Goal: Use online tool/utility

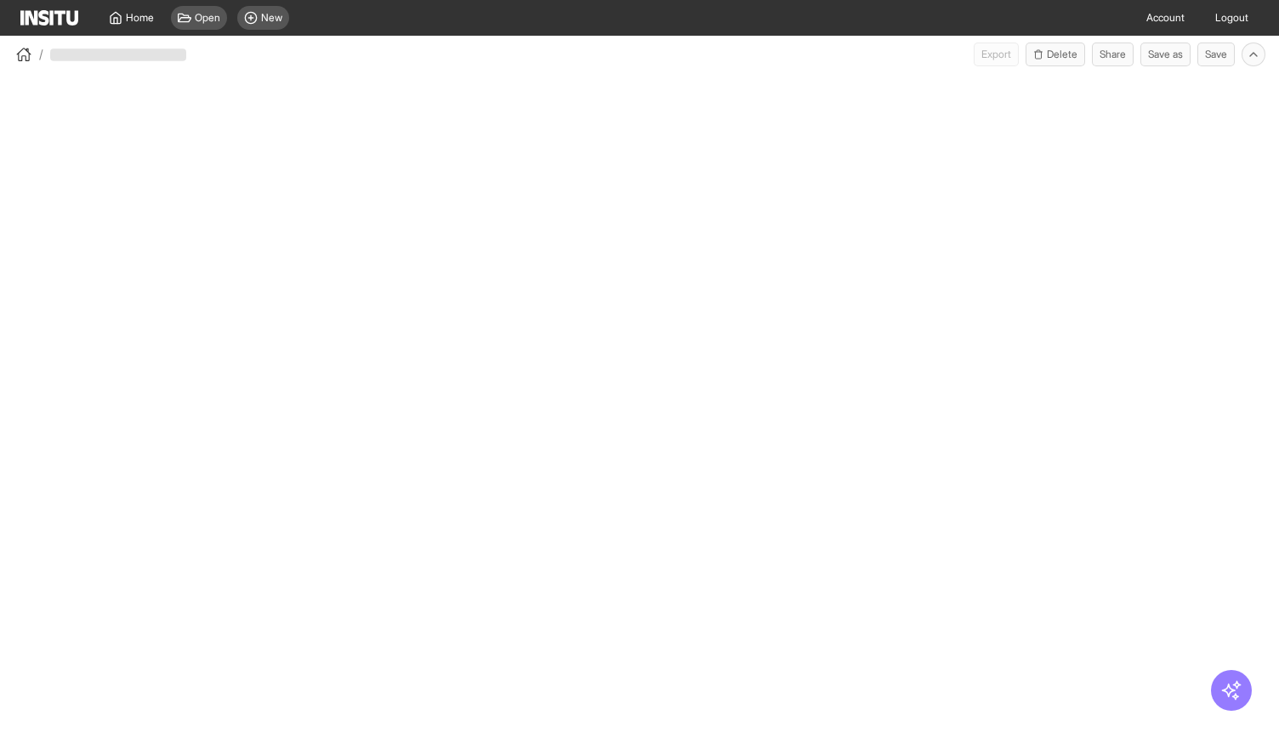
select select "**"
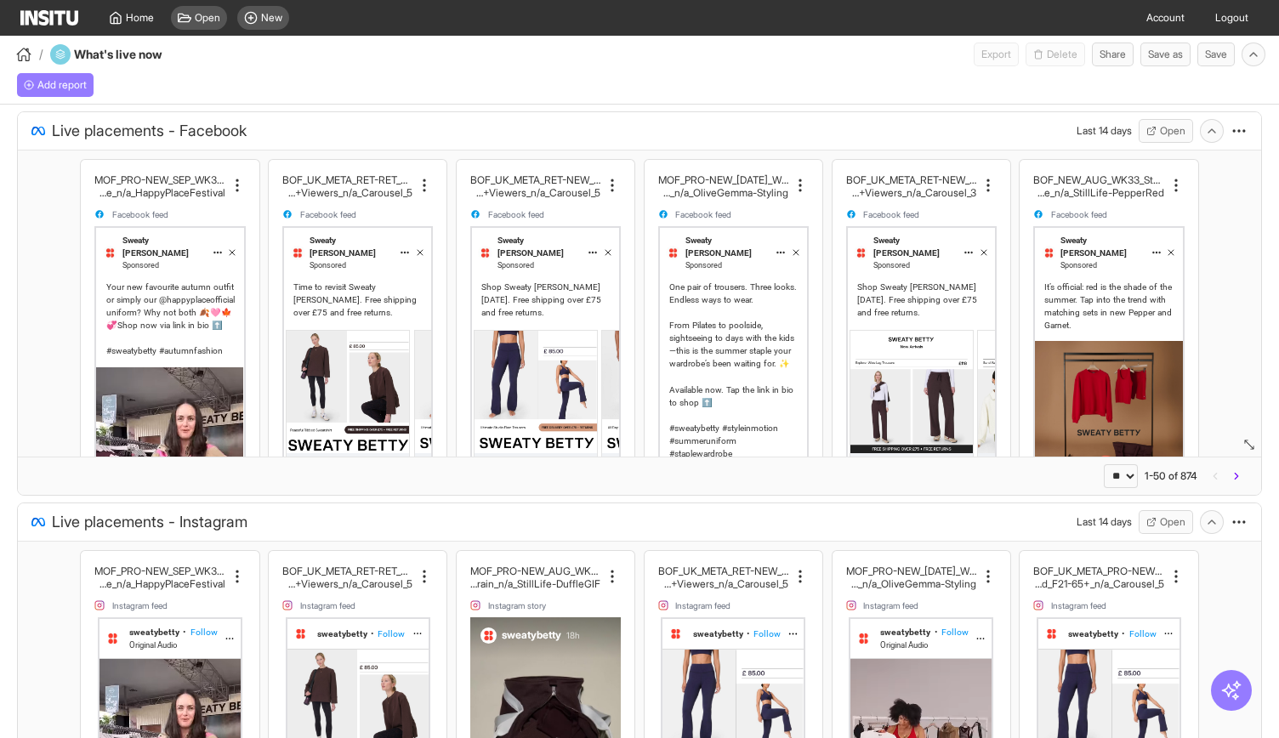
click at [834, 69] on div "Add report" at bounding box center [639, 85] width 1279 height 38
